Goal: Task Accomplishment & Management: Manage account settings

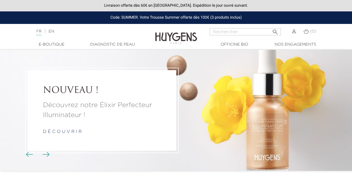
click at [292, 33] on img at bounding box center [294, 32] width 4 height 4
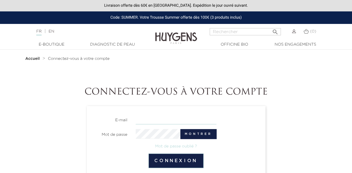
click at [176, 120] on input "email" at bounding box center [176, 120] width 81 height 10
type input "oliviadu@aol.com"
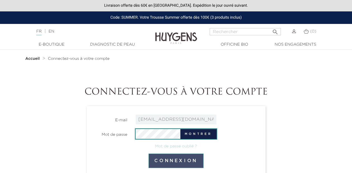
click at [171, 158] on button "Connexion" at bounding box center [175, 161] width 55 height 15
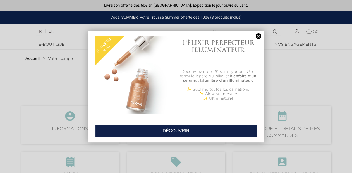
click at [258, 37] on link at bounding box center [258, 36] width 8 height 6
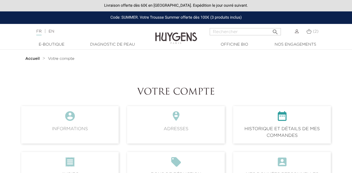
click at [293, 130] on span " Historique et détails de mes commandes" at bounding box center [282, 124] width 98 height 37
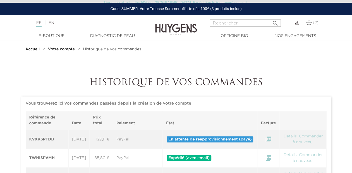
scroll to position [7, 0]
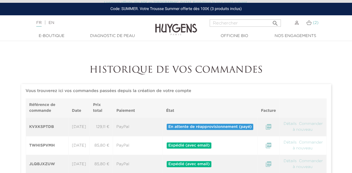
click at [310, 23] on img at bounding box center [308, 22] width 5 height 5
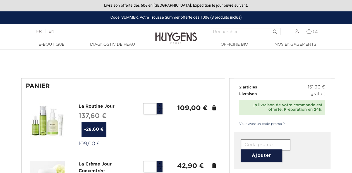
click at [213, 109] on icon "delete" at bounding box center [214, 108] width 7 height 7
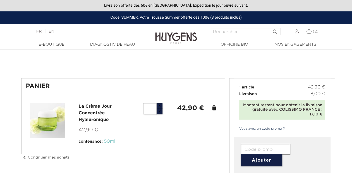
click at [213, 109] on icon "delete" at bounding box center [214, 108] width 7 height 7
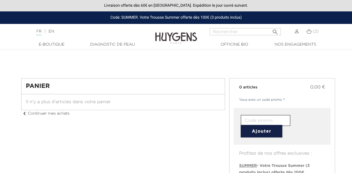
click at [296, 32] on img at bounding box center [297, 32] width 4 height 4
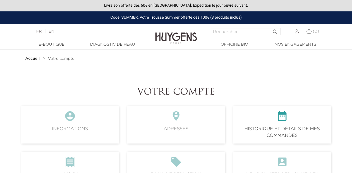
click at [266, 125] on icon "" at bounding box center [281, 118] width 89 height 15
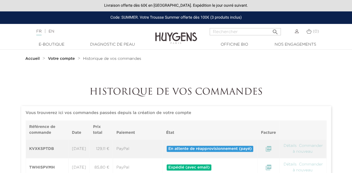
click at [297, 31] on img at bounding box center [297, 32] width 4 height 4
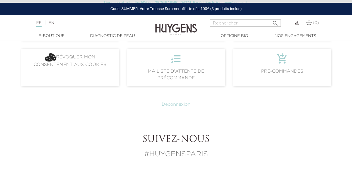
scroll to position [183, 0]
click at [185, 105] on link "Déconnexion" at bounding box center [175, 104] width 29 height 4
